Goal: Information Seeking & Learning: Understand process/instructions

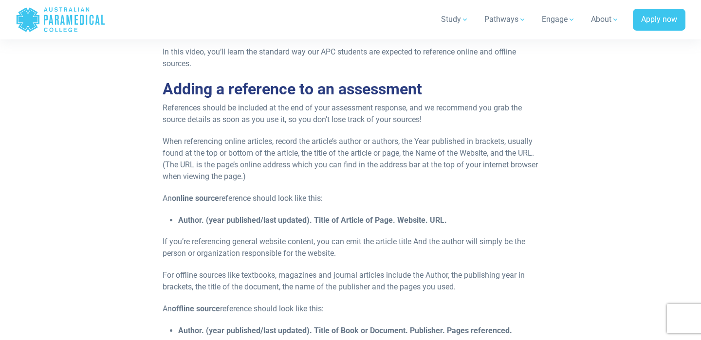
scroll to position [530, 0]
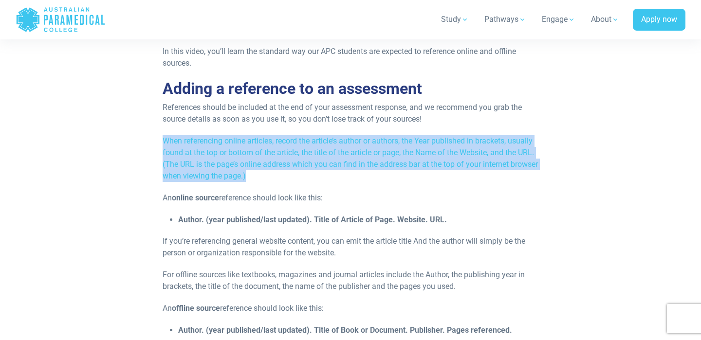
drag, startPoint x: 275, startPoint y: 196, endPoint x: 162, endPoint y: 160, distance: 118.5
click at [162, 160] on div "Study Tips Learn how to reference your sources for assessments At APC, we are v…" at bounding box center [351, 128] width 388 height 548
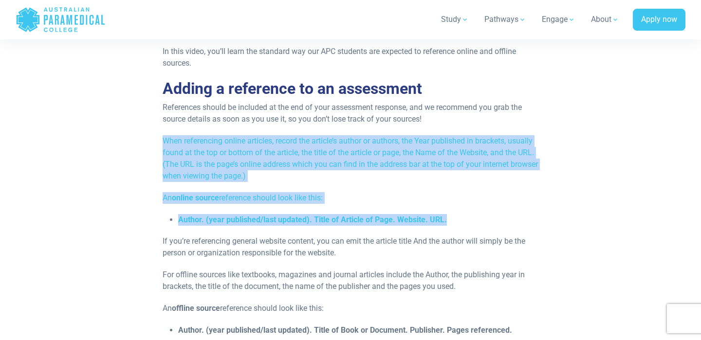
drag, startPoint x: 163, startPoint y: 158, endPoint x: 465, endPoint y: 242, distance: 313.6
click at [465, 242] on div "Study Tips Learn how to reference your sources for assessments At APC, we are v…" at bounding box center [351, 128] width 388 height 548
copy div "When referencing online articles, record the article’s author or authors, the Y…"
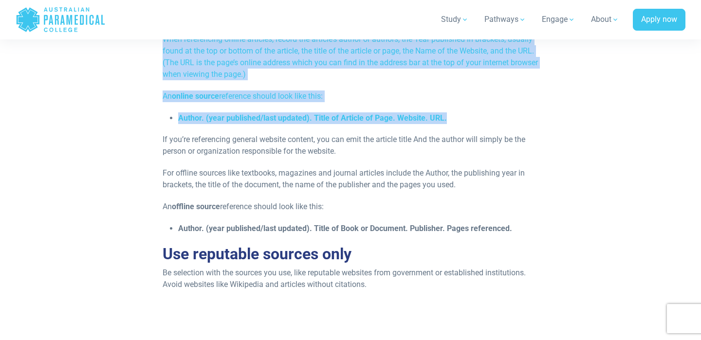
scroll to position [634, 0]
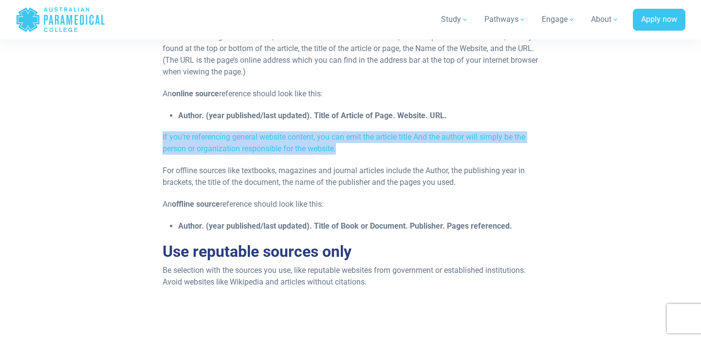
drag, startPoint x: 163, startPoint y: 156, endPoint x: 371, endPoint y: 168, distance: 207.8
click at [371, 155] on p "If you’re referencing general website content, you can emit the article title A…" at bounding box center [351, 143] width 376 height 23
copy p "If you’re referencing general website content, you can emit the article title A…"
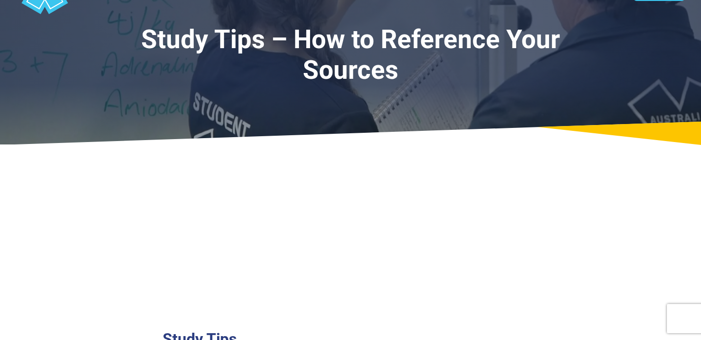
scroll to position [32, 0]
